Goal: Information Seeking & Learning: Learn about a topic

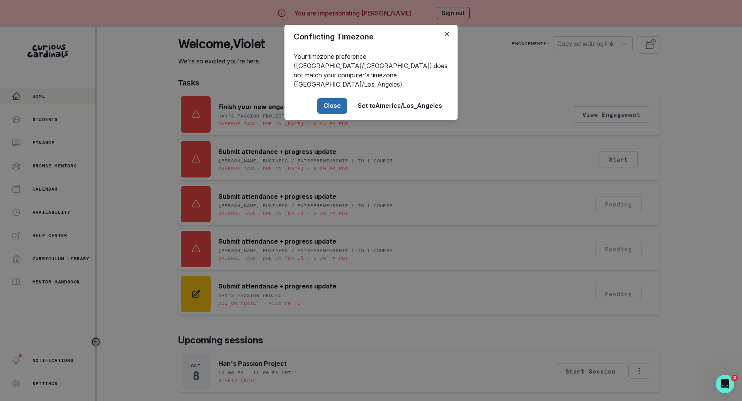
click at [335, 98] on button "Close" at bounding box center [332, 105] width 30 height 15
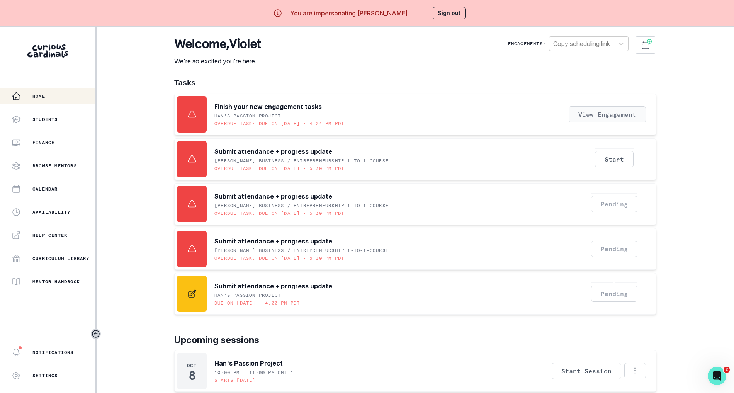
click at [579, 113] on button "View Engagement" at bounding box center [607, 114] width 77 height 16
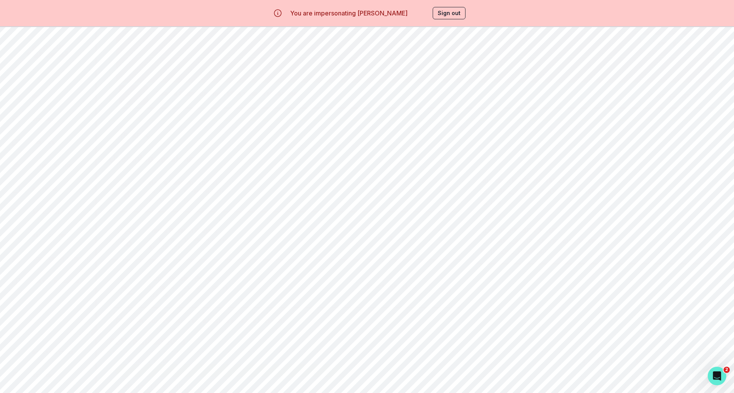
scroll to position [7, 0]
click at [232, 61] on button "Scheduling" at bounding box center [220, 66] width 78 height 15
click at [292, 65] on div "Email Family Scheduling Link Manage Request Engagement Pause Request Engagement…" at bounding box center [415, 110] width 625 height 148
click at [372, 75] on button "Artifacts" at bounding box center [376, 73] width 78 height 15
click at [456, 77] on button "Student Profile" at bounding box center [454, 73] width 78 height 15
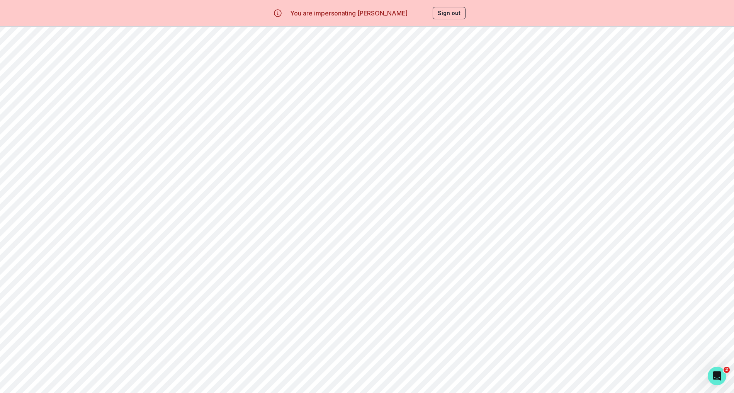
scroll to position [8, 0]
drag, startPoint x: 401, startPoint y: 195, endPoint x: 477, endPoint y: 194, distance: 76.9
click at [477, 192] on div "LAUNCH_AN_ORGANIZATION" at bounding box center [458, 187] width 125 height 8
drag, startPoint x: 478, startPoint y: 202, endPoint x: 383, endPoint y: 204, distance: 95.0
click at [383, 204] on tr "Business / Entrepreneurship PASSION_PROJECT LAUNCH_AN_ORGANIZATION LEADERSHIP_A…" at bounding box center [415, 193] width 613 height 32
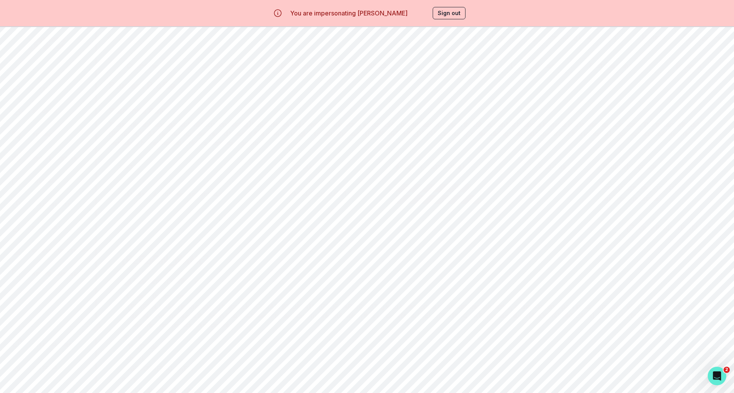
click at [383, 204] on td "PASSION_PROJECT" at bounding box center [333, 193] width 107 height 32
click at [609, 75] on button "Past Sessions" at bounding box center [610, 73] width 78 height 15
click at [691, 76] on button "Reports" at bounding box center [688, 73] width 78 height 15
click at [221, 72] on button "Scheduling" at bounding box center [220, 73] width 78 height 15
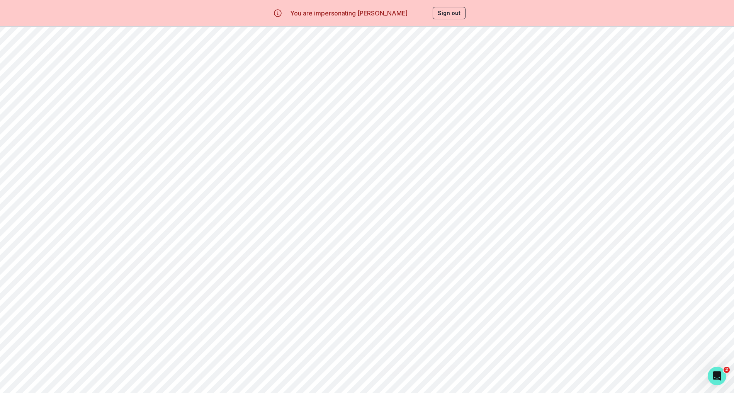
click at [136, 71] on button "Overview" at bounding box center [142, 73] width 78 height 15
click at [339, 76] on button "Artifacts" at bounding box center [376, 73] width 78 height 15
click at [324, 76] on button "Milestones" at bounding box center [298, 73] width 78 height 15
click at [382, 74] on button "Artifacts" at bounding box center [376, 73] width 78 height 15
click at [447, 76] on button "Student Profile" at bounding box center [454, 73] width 78 height 15
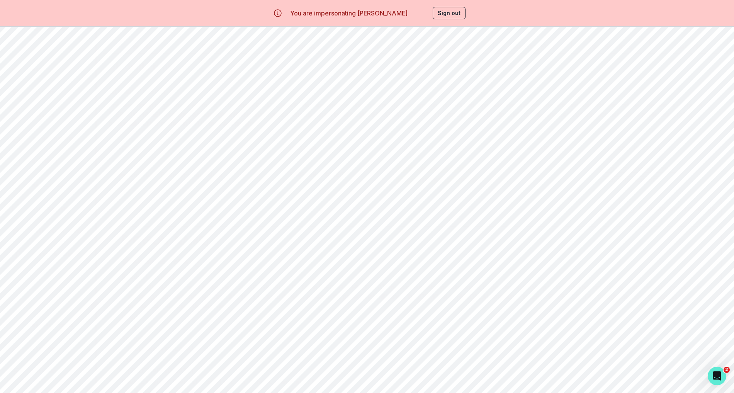
click at [540, 39] on button "Learning Plan" at bounding box center [532, 46] width 78 height 15
click at [618, 68] on button "Past Sessions" at bounding box center [610, 73] width 78 height 15
click at [141, 73] on button "Overview" at bounding box center [142, 73] width 78 height 15
